Goal: Obtain resource: Obtain resource

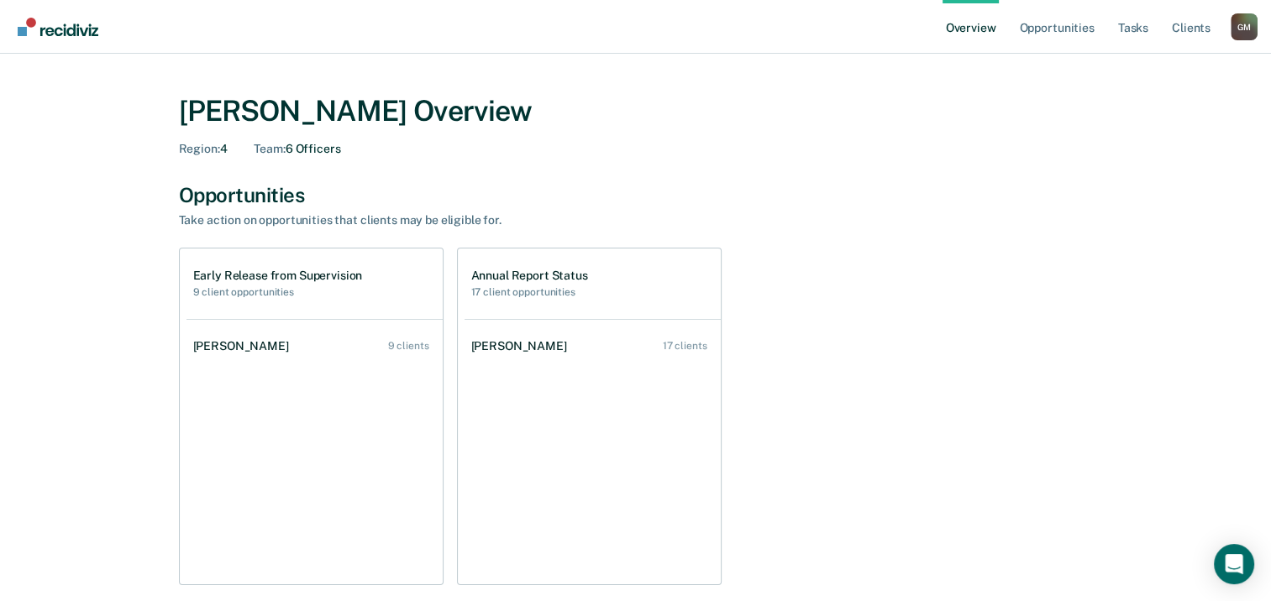
click at [815, 235] on div "Opportunities Take action on opportunities that clients may be eligible for. Ea…" at bounding box center [636, 384] width 914 height 403
click at [355, 268] on div "Early Release from Supervision 9 client opportunities" at bounding box center [314, 284] width 256 height 71
click at [349, 276] on h1 "Early Release from Supervision" at bounding box center [278, 276] width 170 height 14
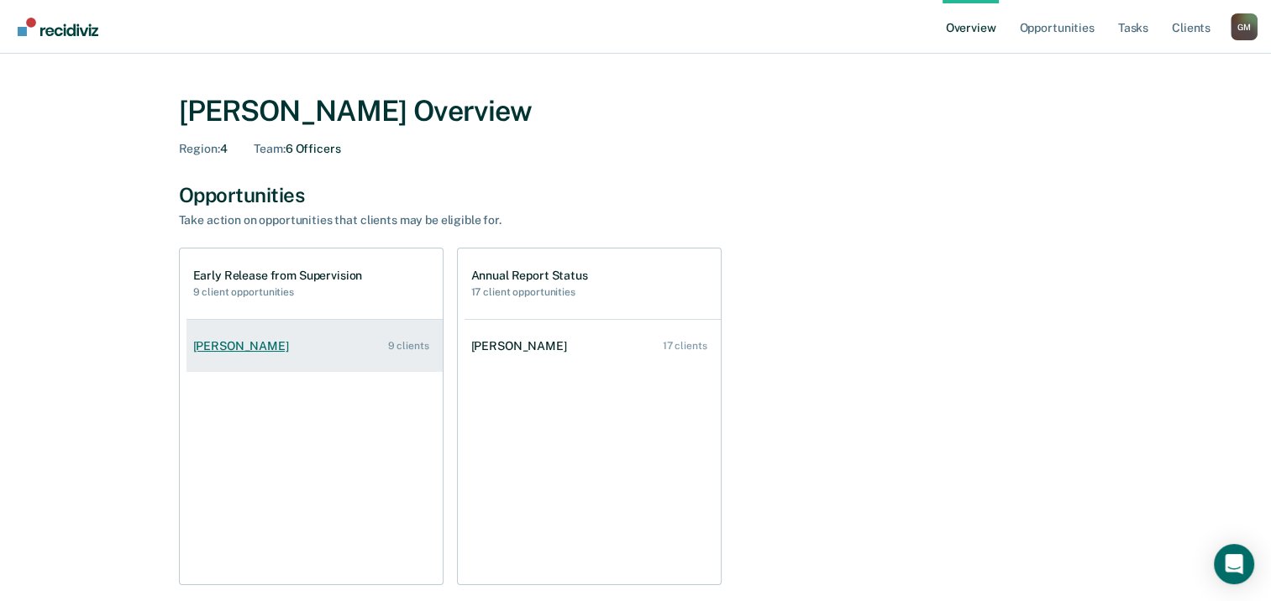
click at [263, 349] on div "[PERSON_NAME]" at bounding box center [244, 346] width 102 height 14
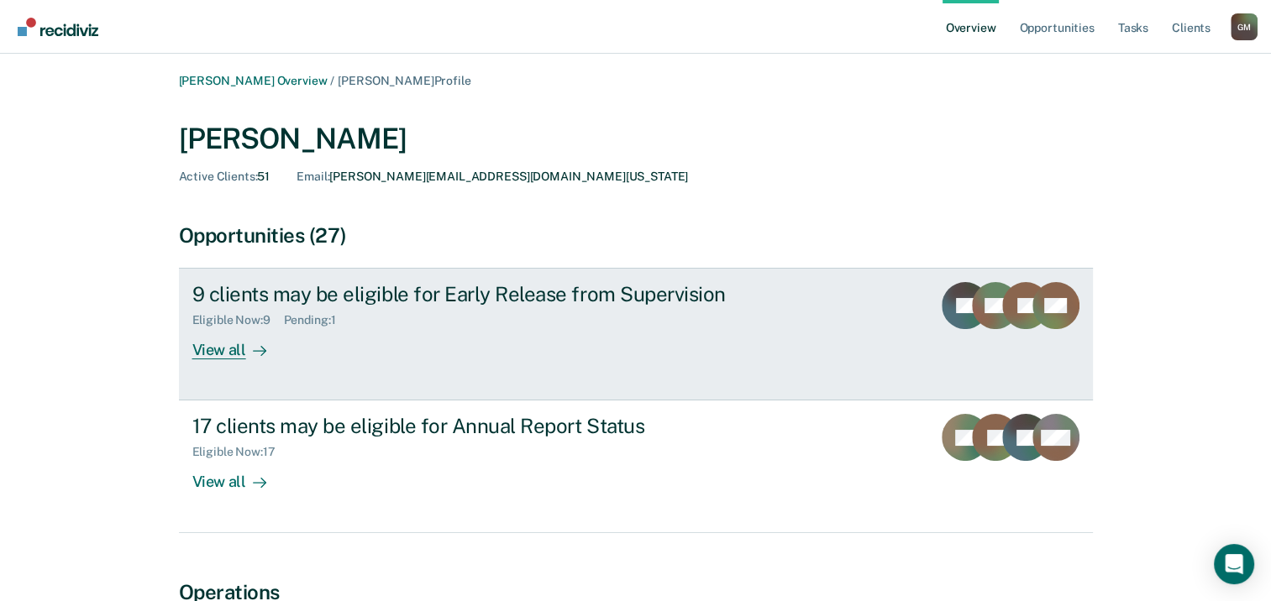
click at [400, 291] on div "9 clients may be eligible for Early Release from Supervision" at bounding box center [487, 294] width 590 height 24
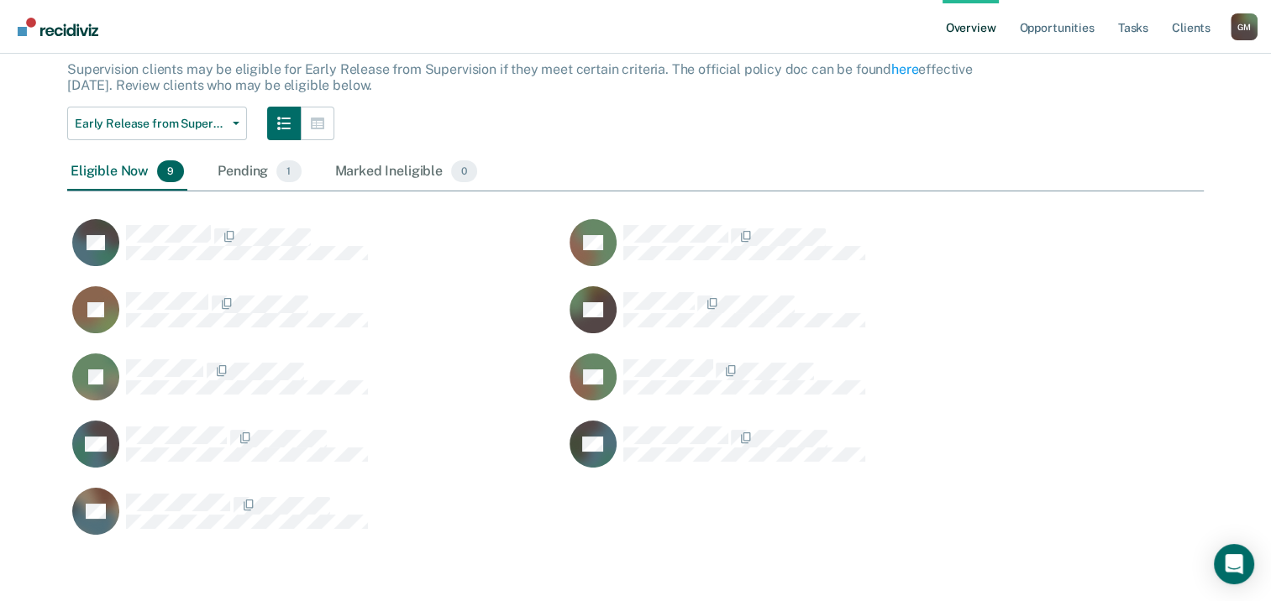
scroll to position [108, 0]
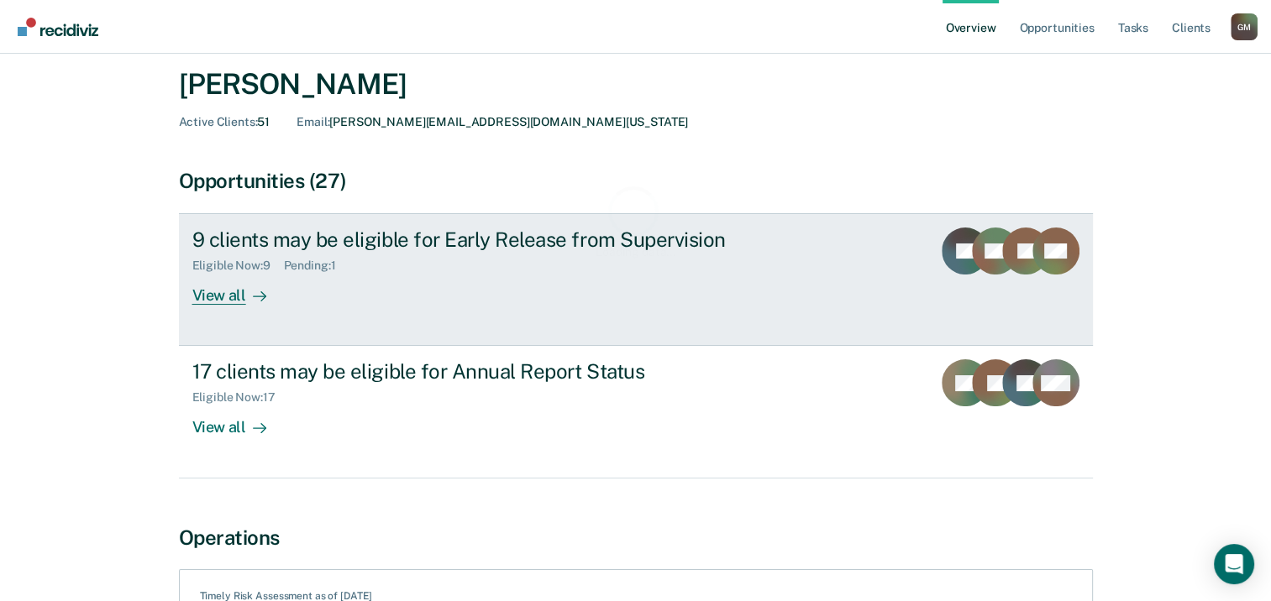
scroll to position [84, 0]
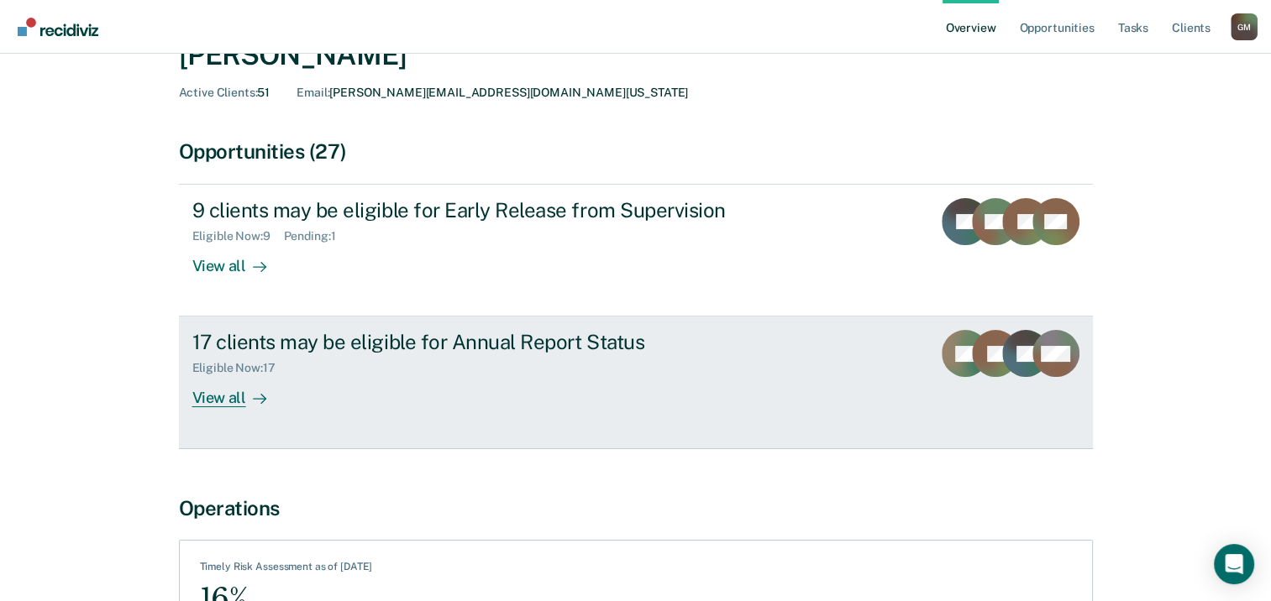
click at [235, 396] on div "View all" at bounding box center [239, 391] width 94 height 33
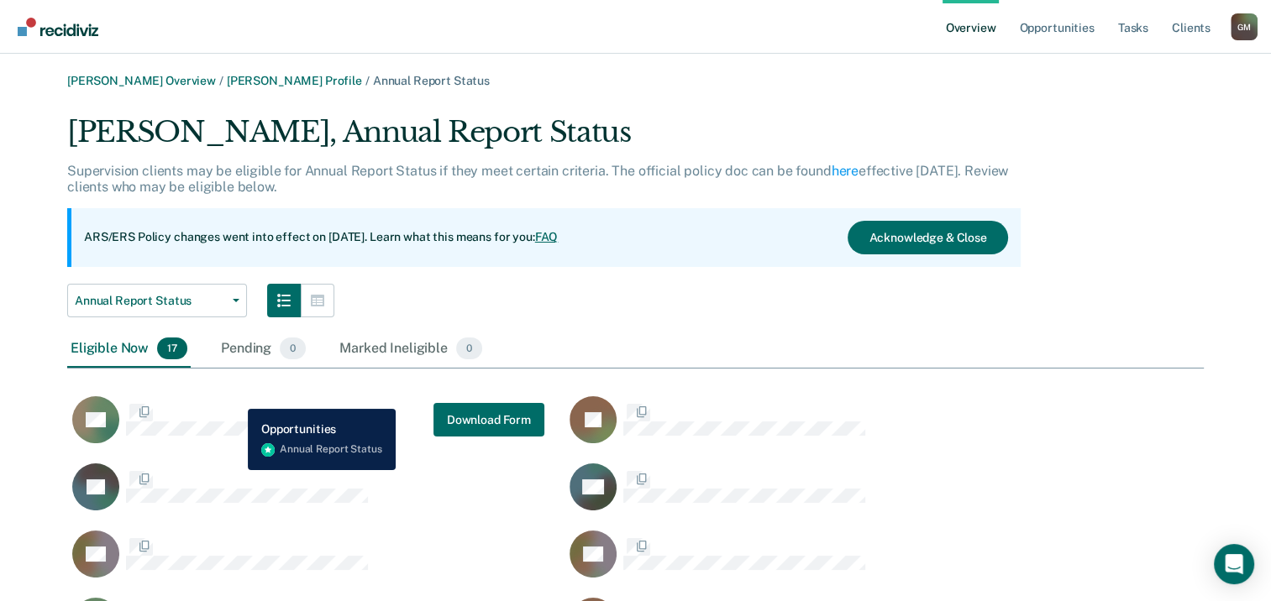
scroll to position [871, 1123]
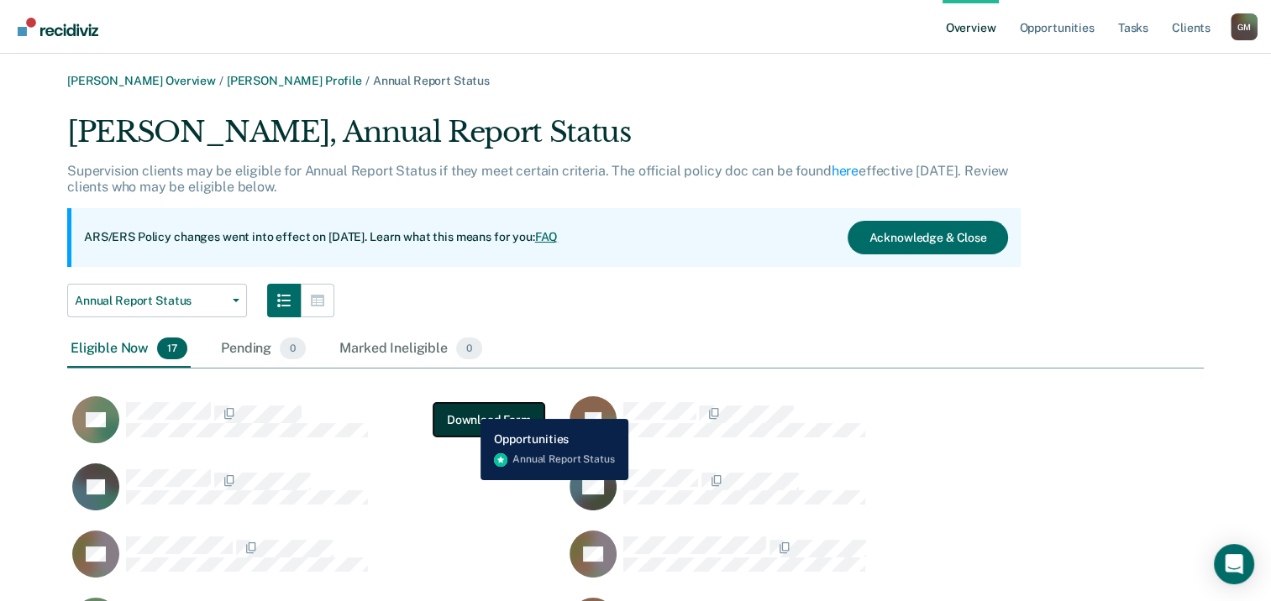
click at [470, 406] on button "Download Form" at bounding box center [488, 420] width 111 height 34
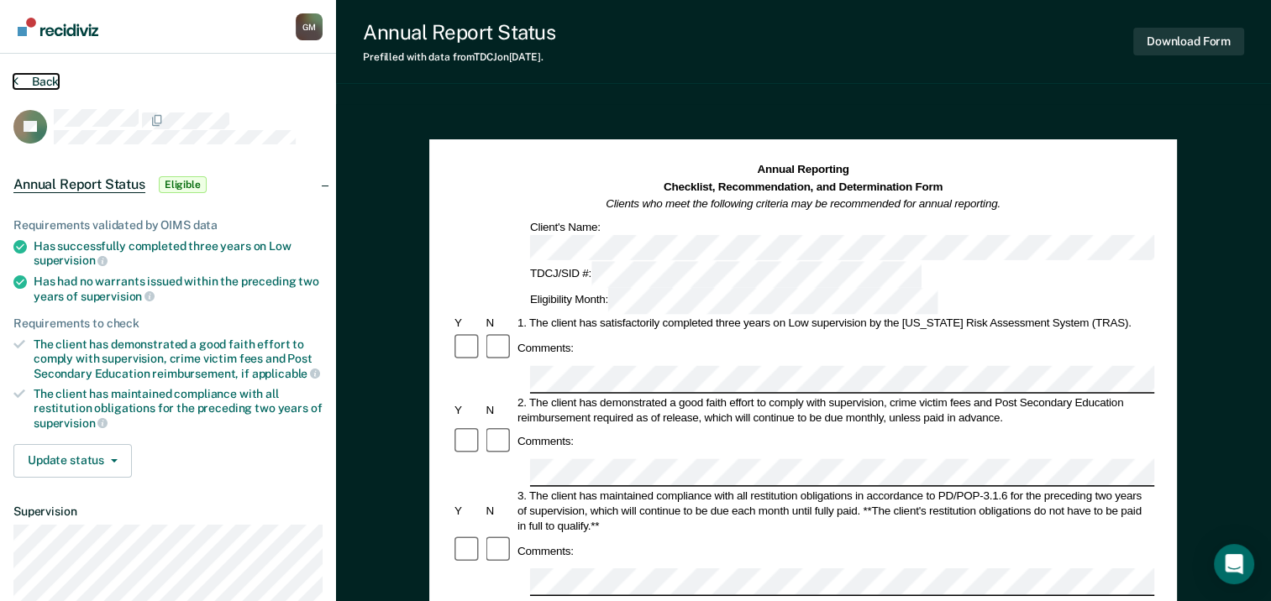
click at [20, 81] on button "Back" at bounding box center [35, 81] width 45 height 15
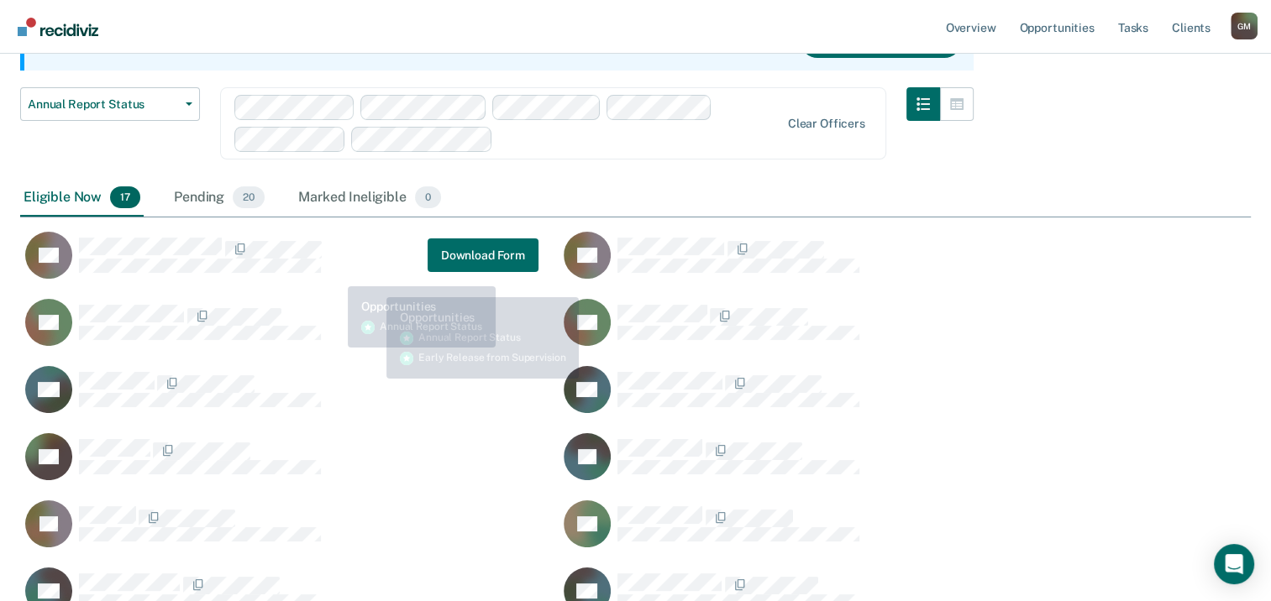
scroll to position [168, 0]
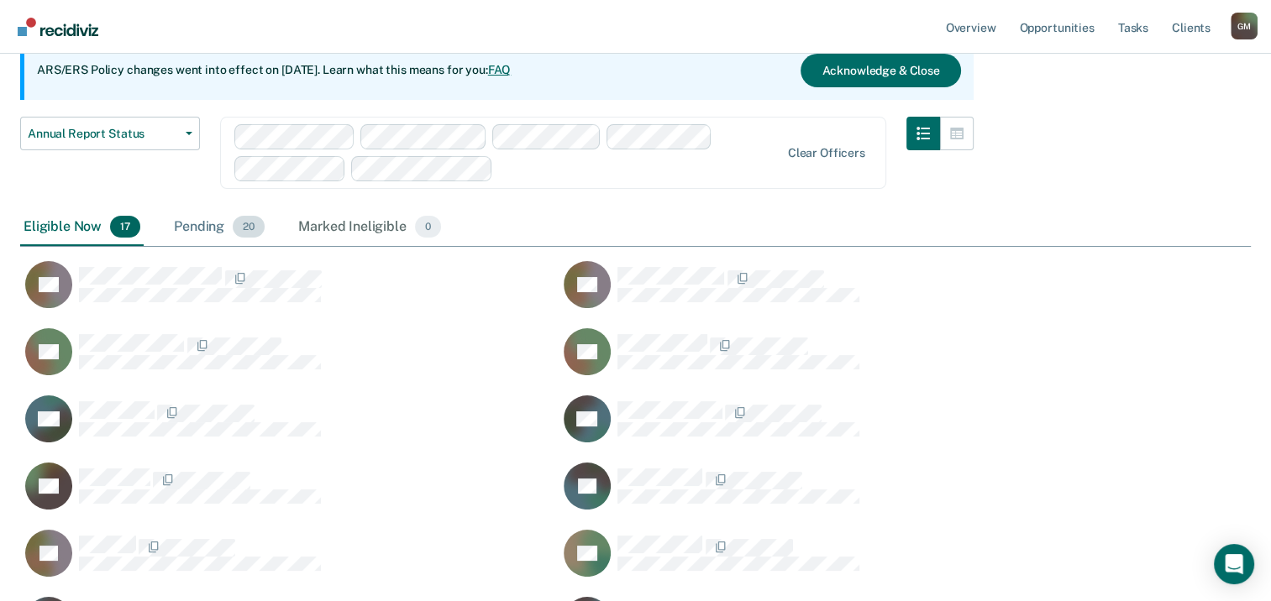
click at [204, 228] on div "Pending 20" at bounding box center [219, 227] width 97 height 37
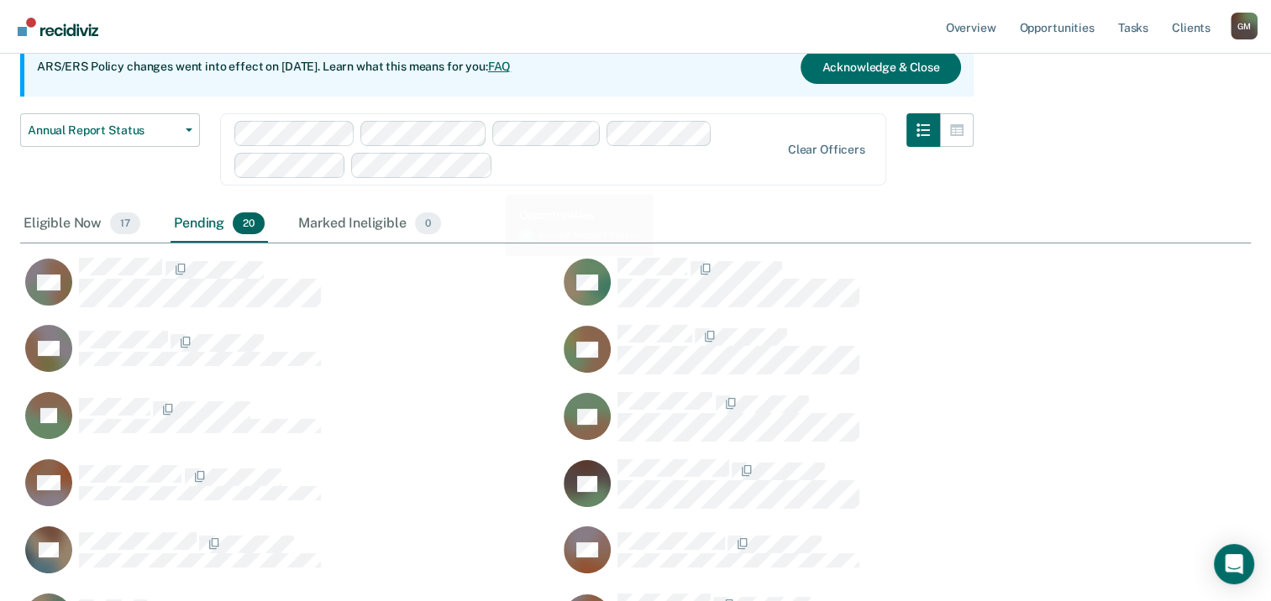
scroll to position [84, 0]
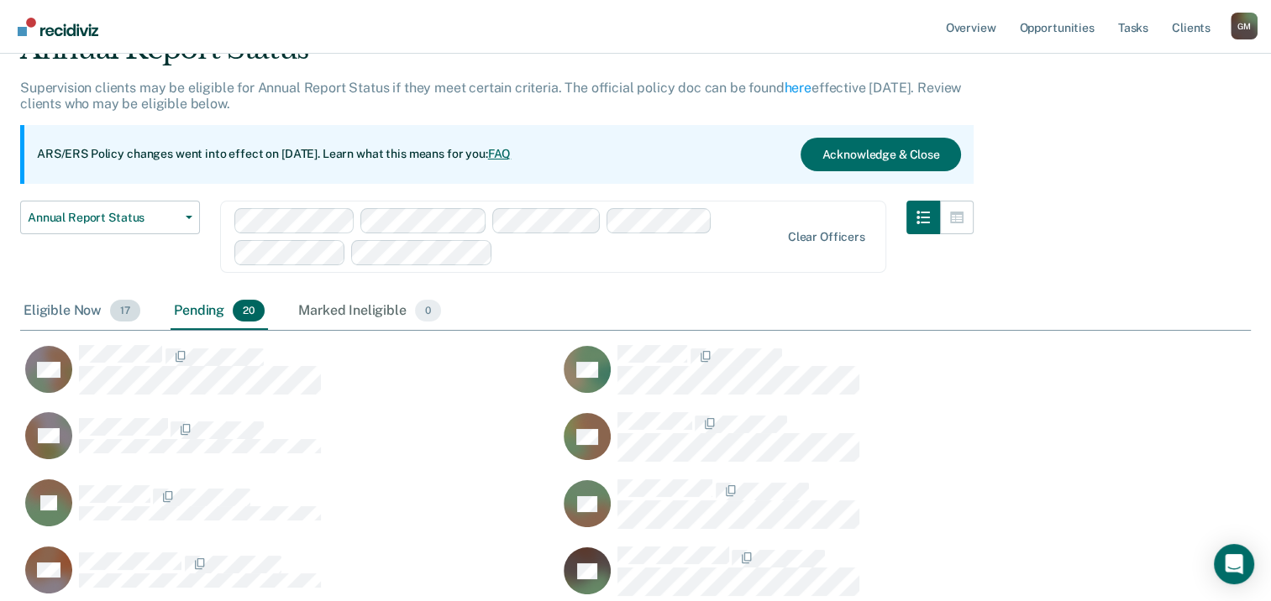
click at [67, 307] on div "Eligible Now 17" at bounding box center [81, 311] width 123 height 37
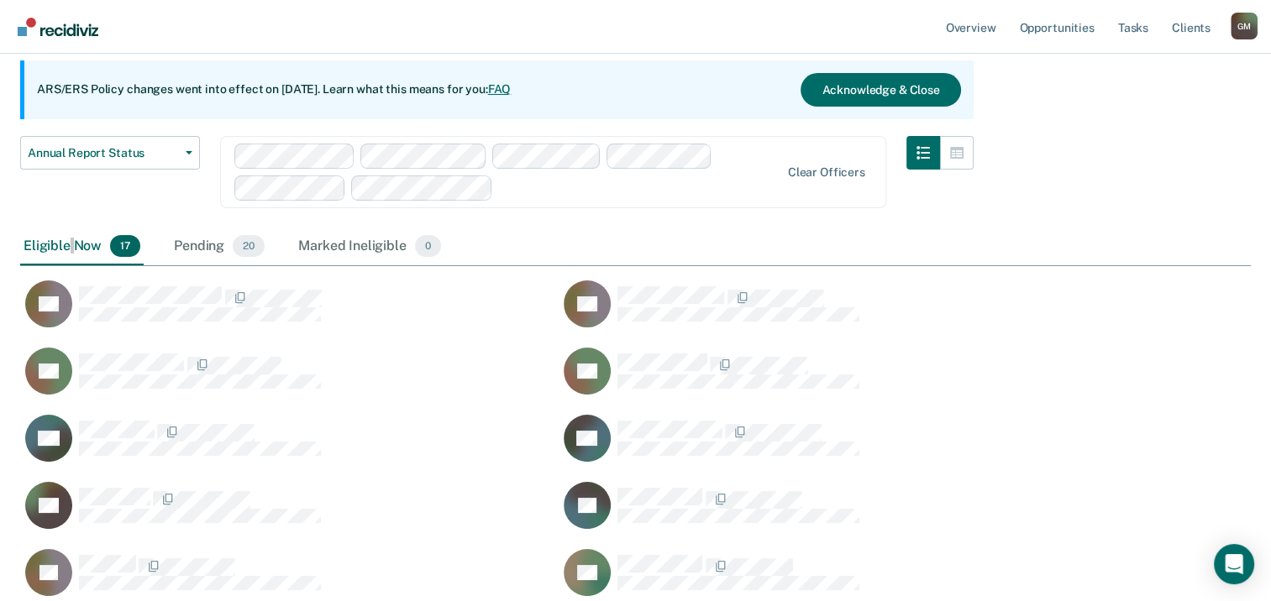
scroll to position [0, 0]
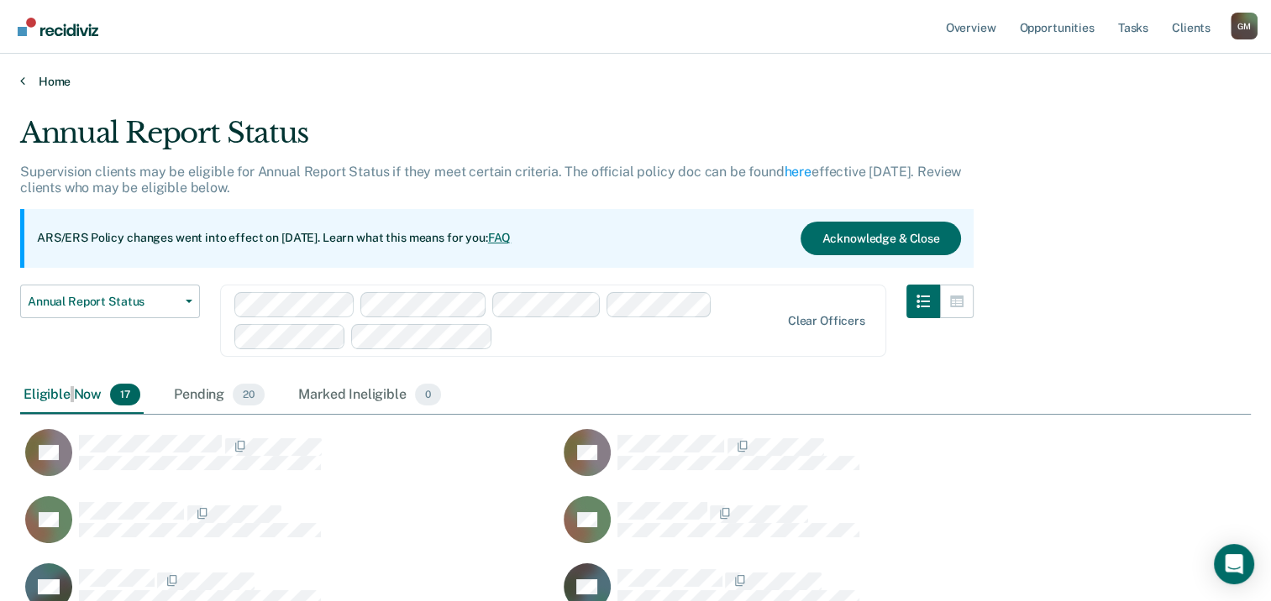
click at [24, 81] on icon at bounding box center [22, 80] width 5 height 13
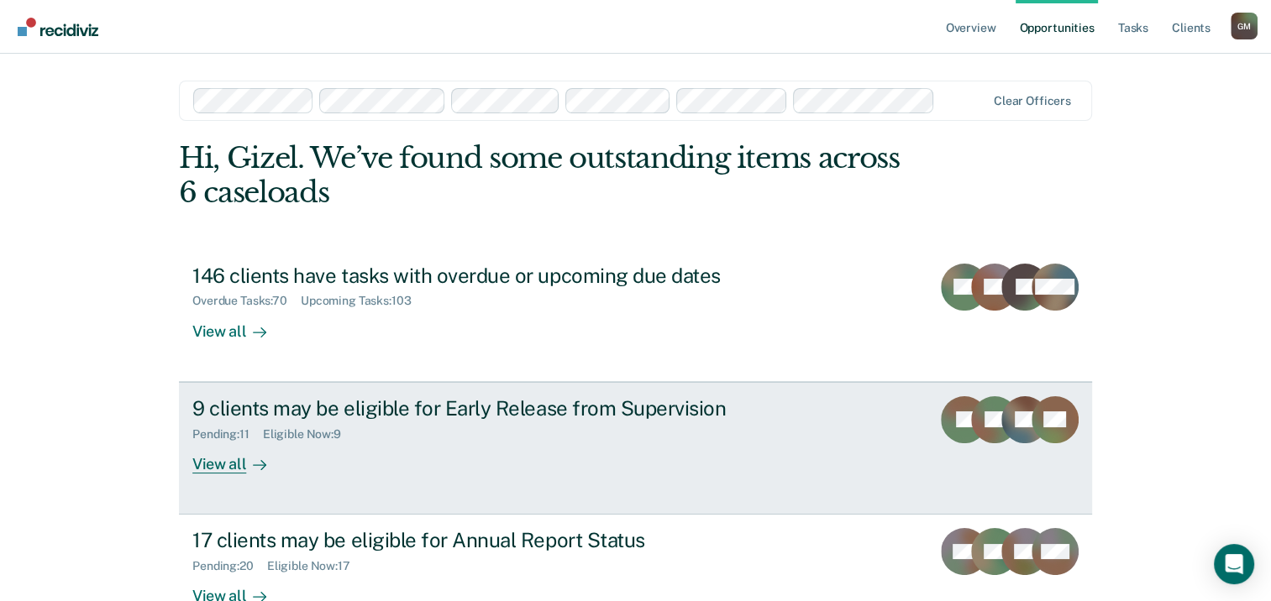
click at [438, 408] on div "9 clients may be eligible for Early Release from Supervision" at bounding box center [487, 408] width 590 height 24
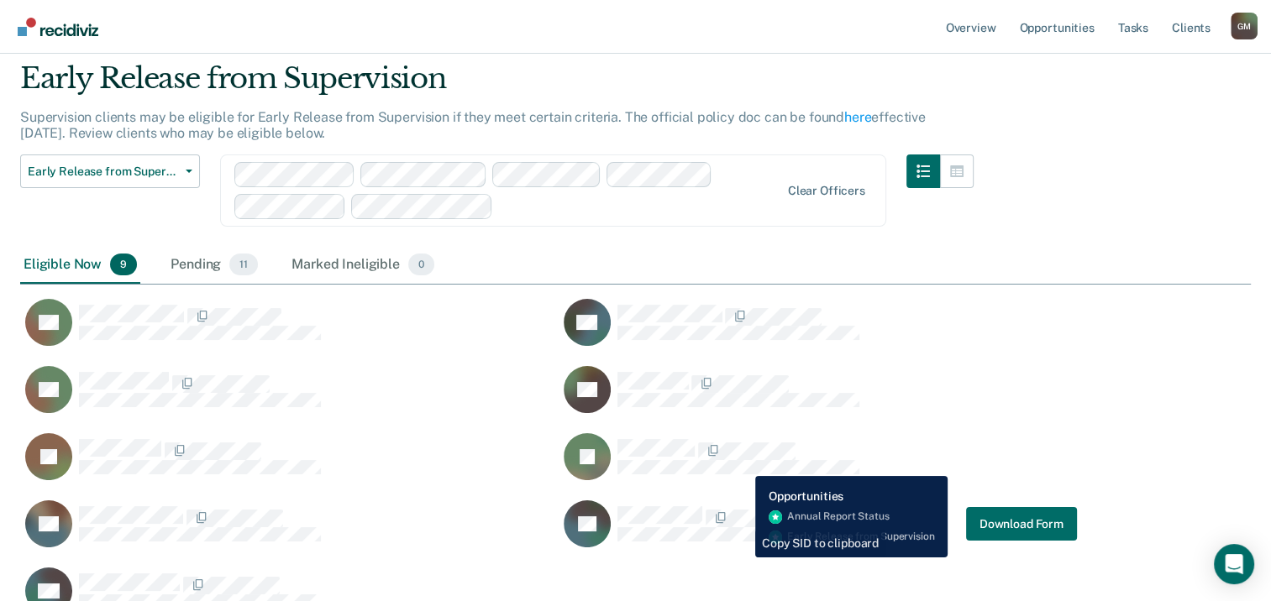
scroll to position [84, 0]
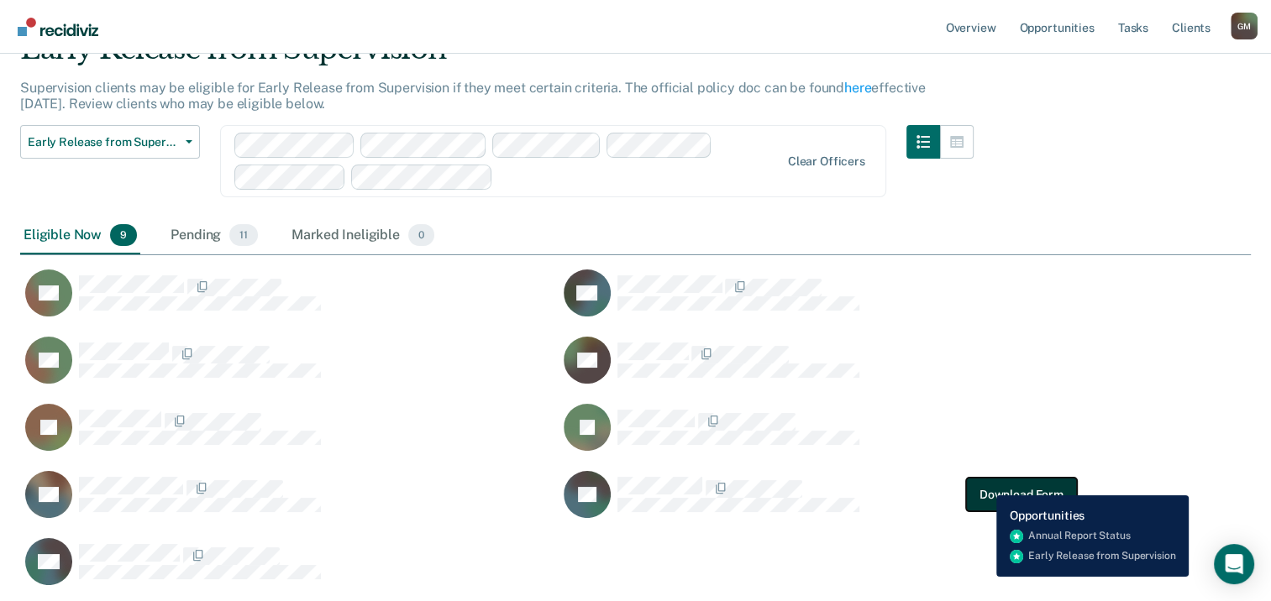
click at [984, 483] on button "Download Form" at bounding box center [1021, 495] width 111 height 34
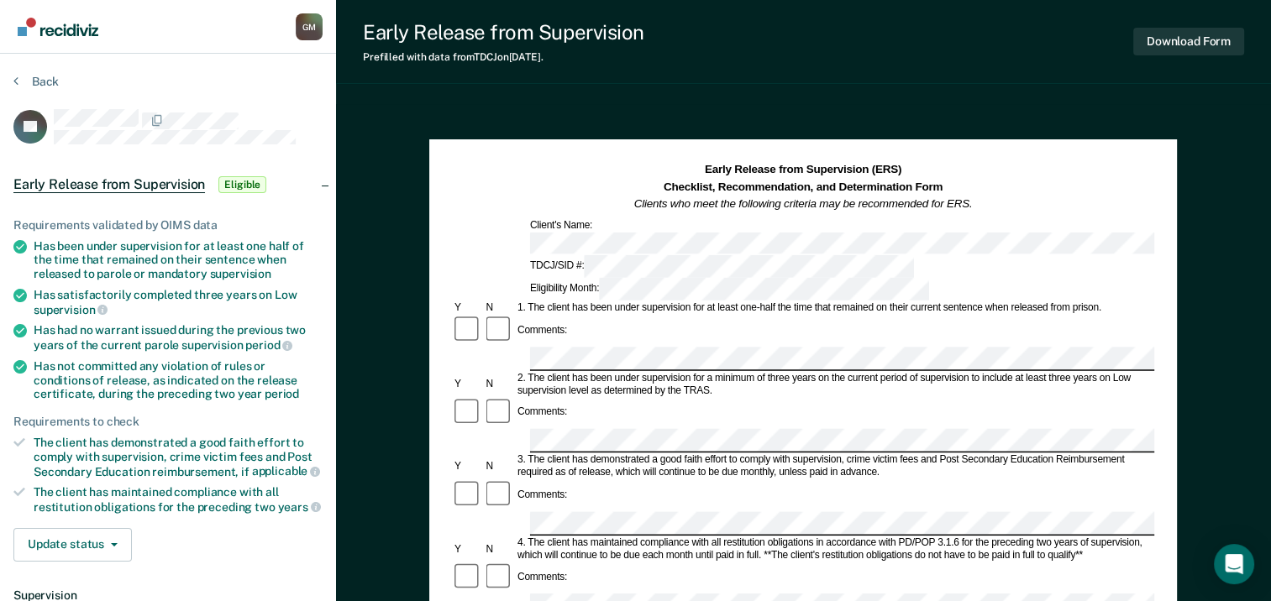
click at [611, 315] on div "Comments:" at bounding box center [803, 331] width 702 height 32
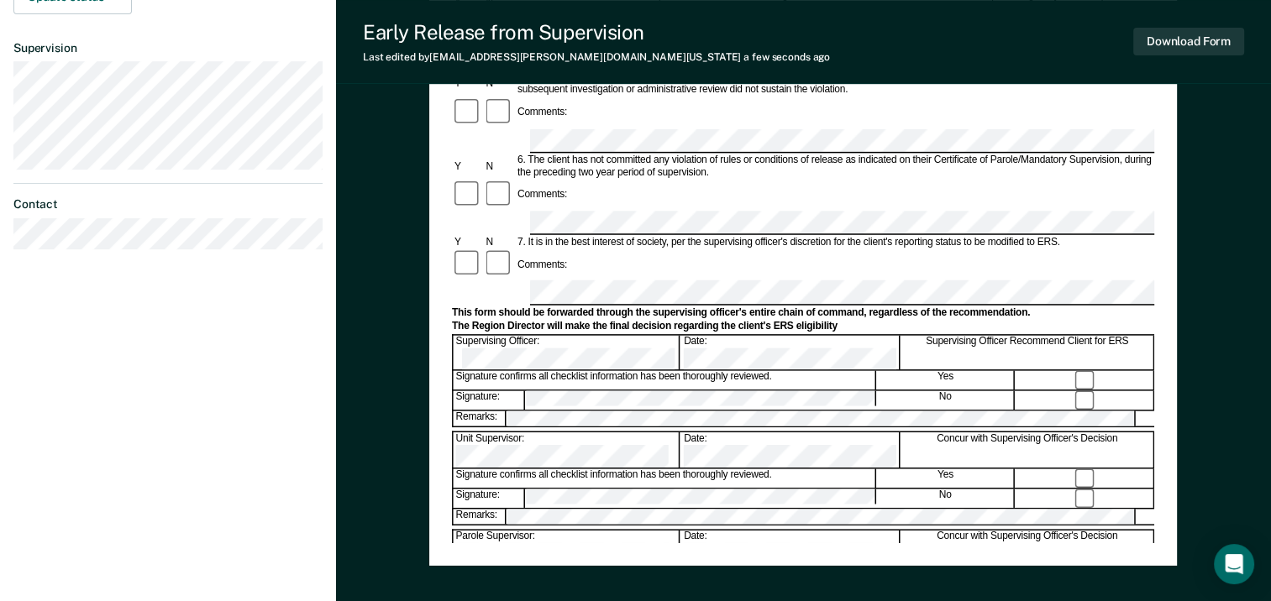
scroll to position [588, 0]
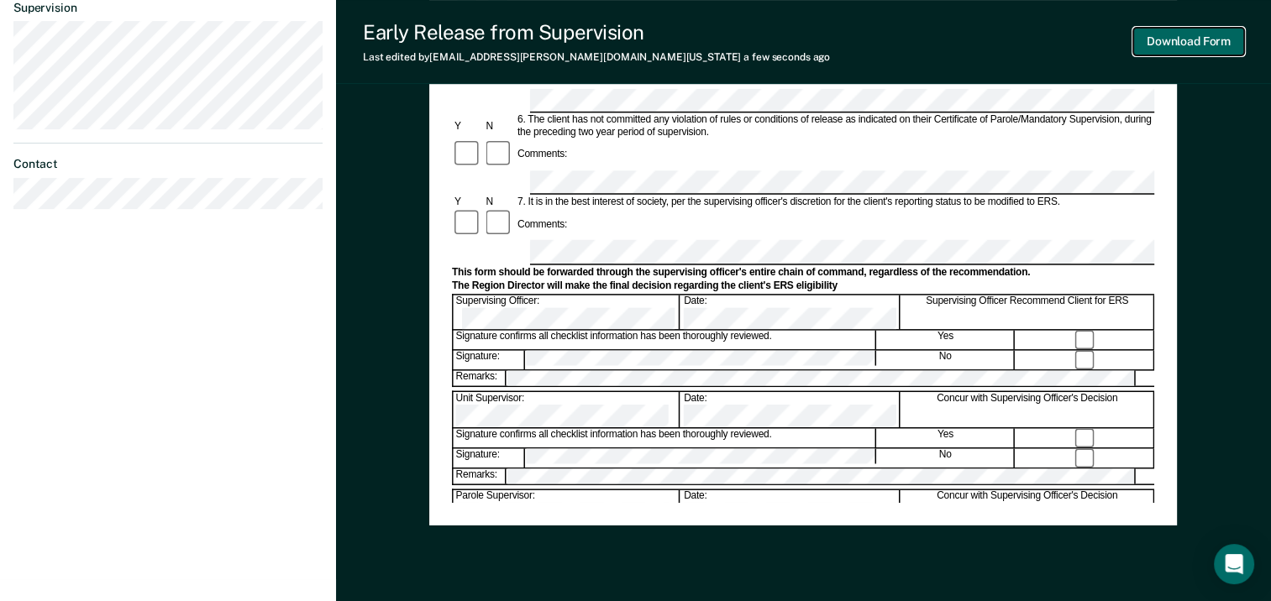
click at [1200, 39] on button "Download Form" at bounding box center [1188, 42] width 111 height 28
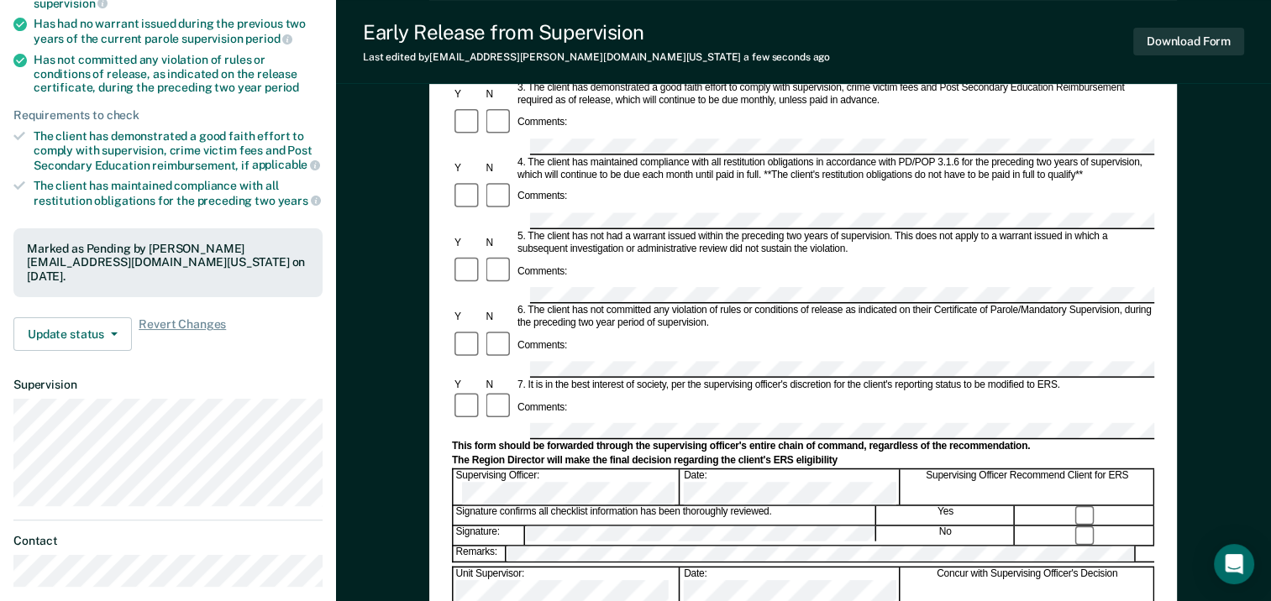
scroll to position [0, 0]
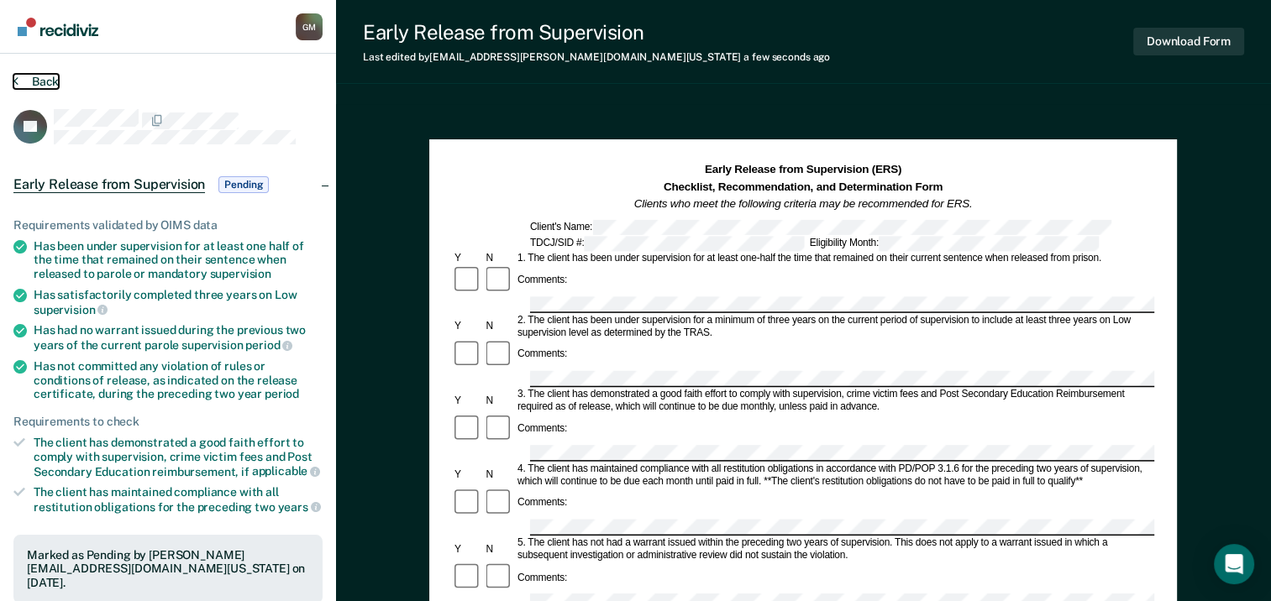
click at [20, 83] on button "Back" at bounding box center [35, 81] width 45 height 15
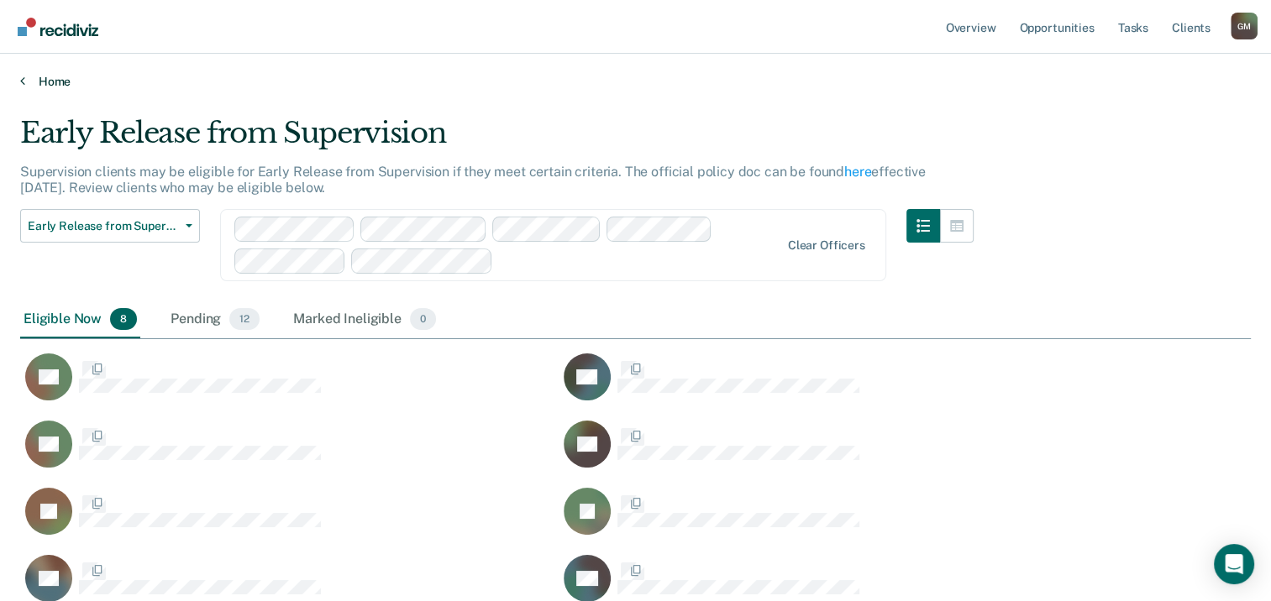
scroll to position [486, 1217]
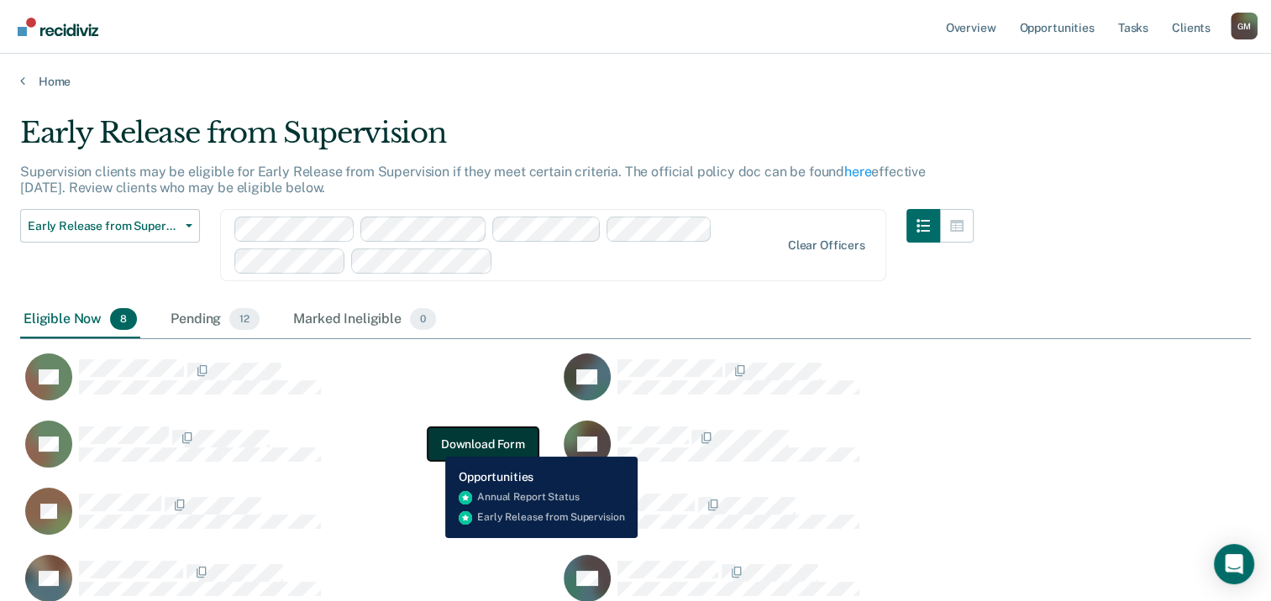
click at [444, 437] on button "Download Form" at bounding box center [483, 445] width 111 height 34
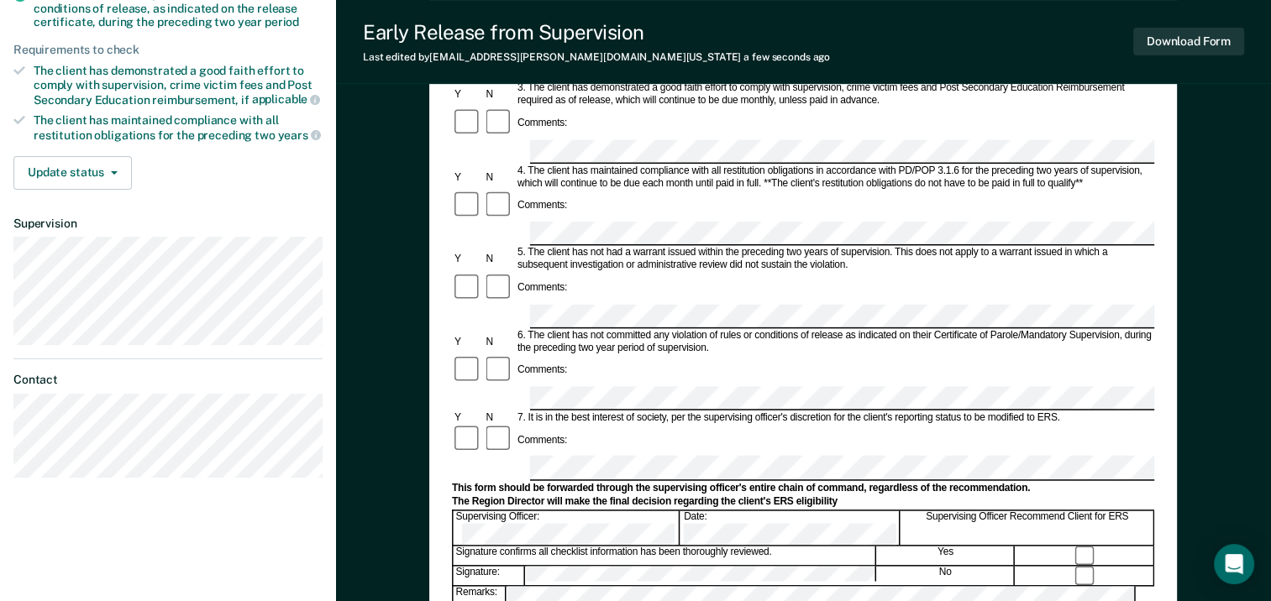
scroll to position [336, 0]
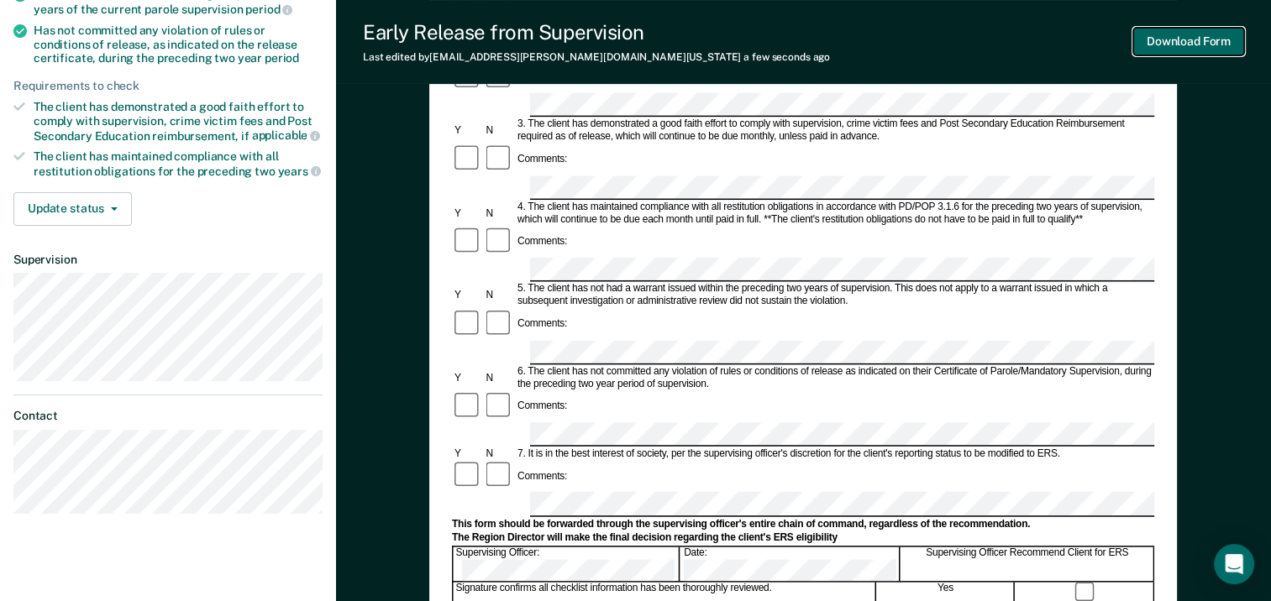
click at [1191, 45] on button "Download Form" at bounding box center [1188, 42] width 111 height 28
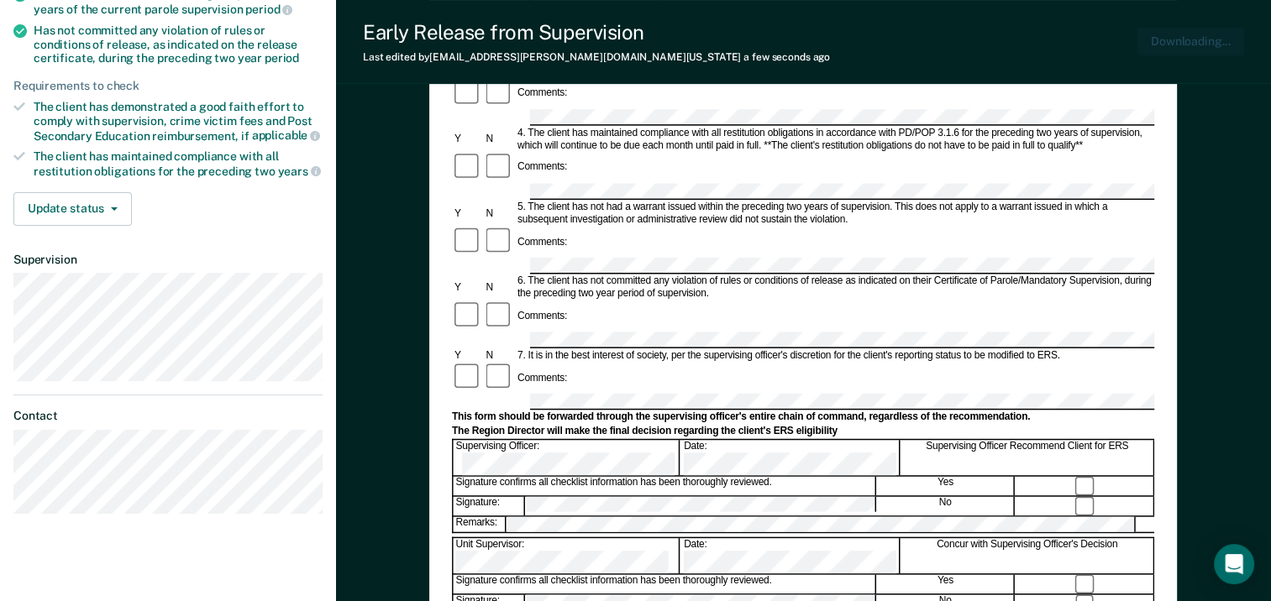
scroll to position [0, 0]
